Goal: Task Accomplishment & Management: Use online tool/utility

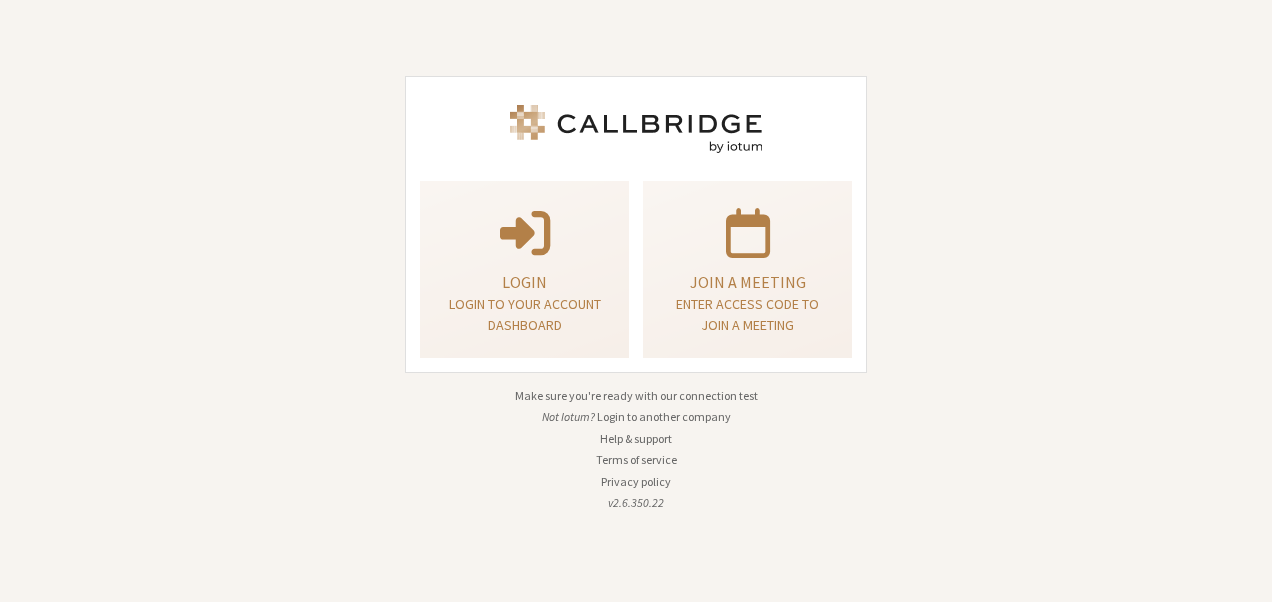
click at [1128, 385] on div "Login Login to your account dashboard Join a meeting Enter access code to join …" at bounding box center [636, 301] width 1272 height 602
click at [980, 502] on div "Login Login to your account dashboard Join a meeting Enter access code to join …" at bounding box center [636, 301] width 1272 height 602
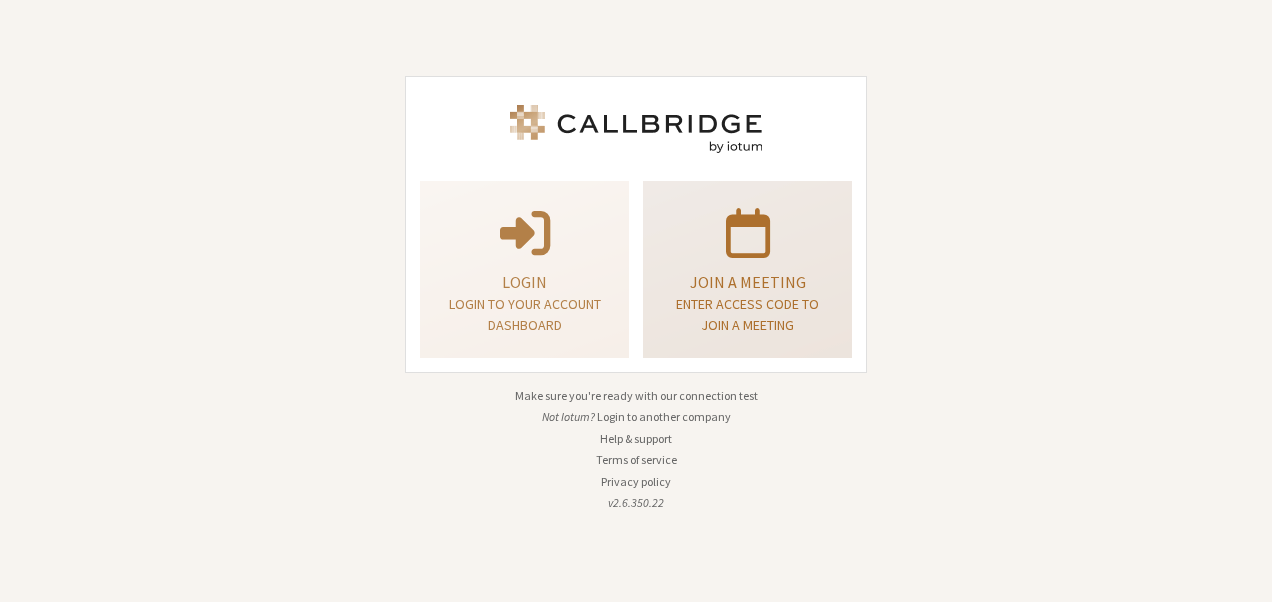
click at [709, 294] on p "Enter access code to join a meeting" at bounding box center [747, 315] width 159 height 42
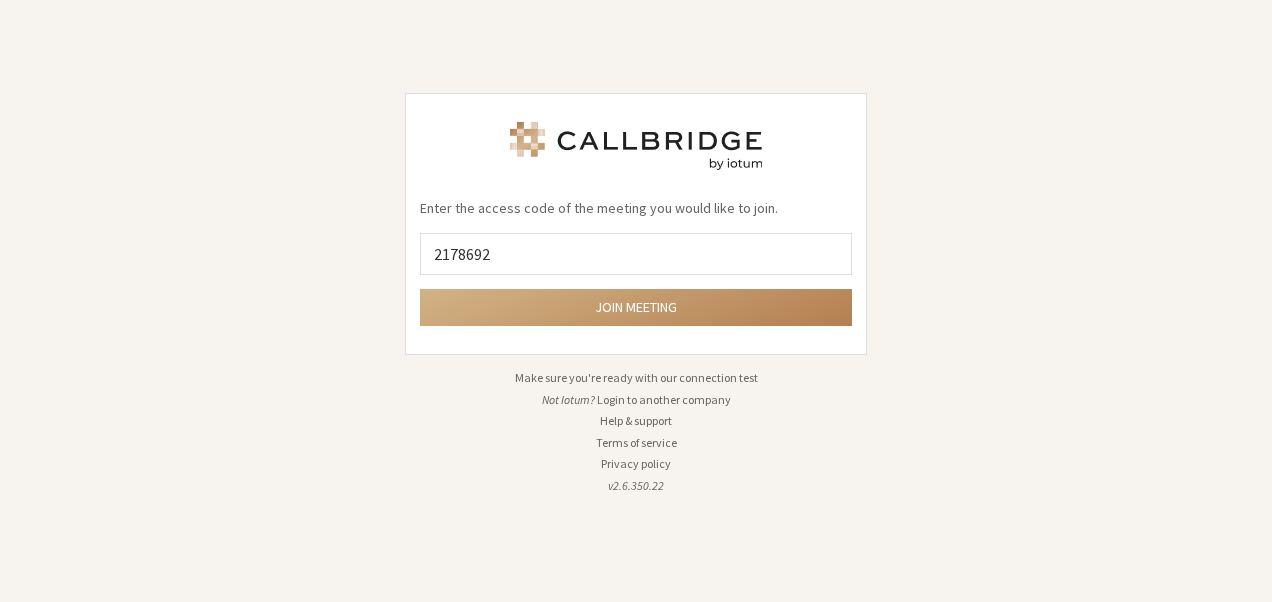
type input "2178692"
click at [420, 289] on button "Join meeting" at bounding box center [636, 307] width 432 height 37
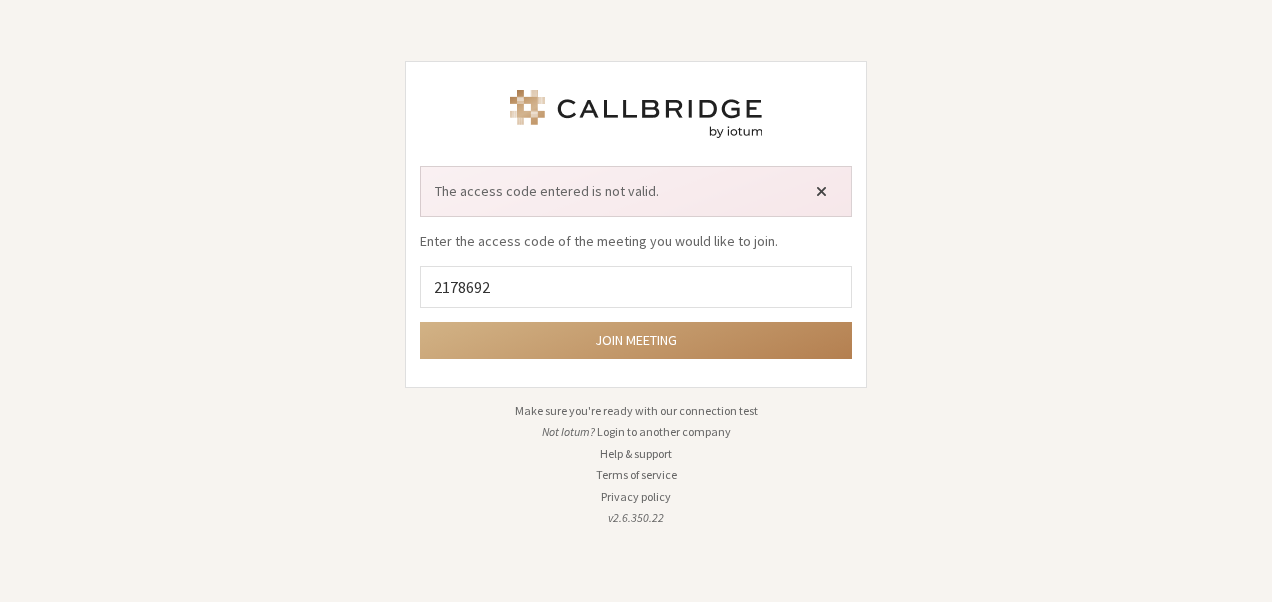
click at [817, 191] on span "Close alert" at bounding box center [821, 191] width 11 height 16
